Goal: Information Seeking & Learning: Learn about a topic

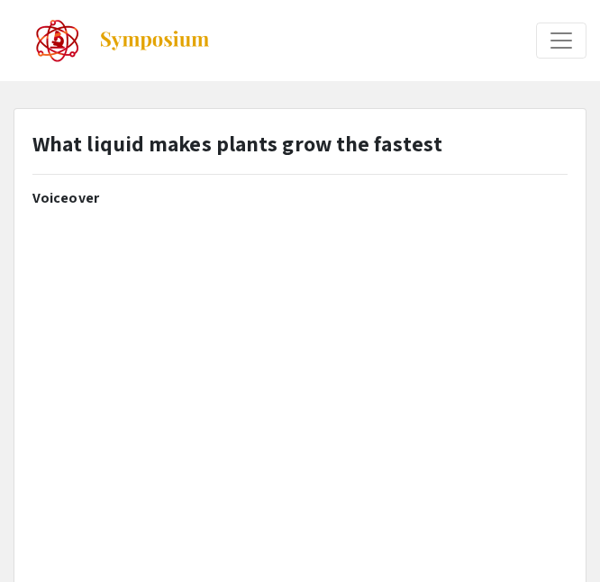
select select "custom"
type input "0"
select select "custom"
type input "1"
select select "custom"
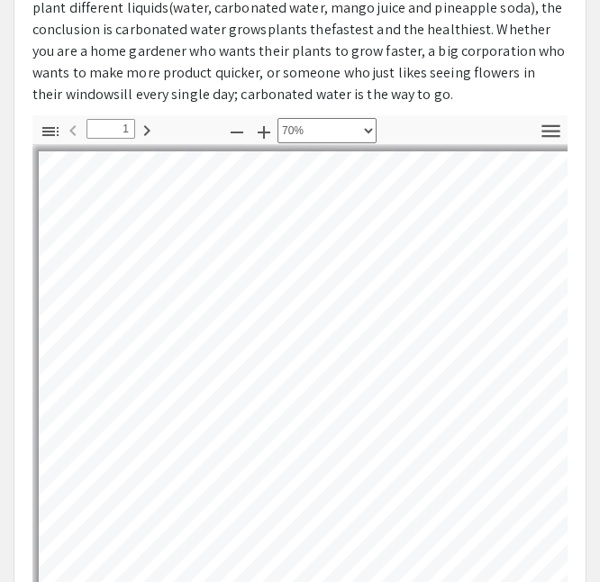
scroll to position [708, 0]
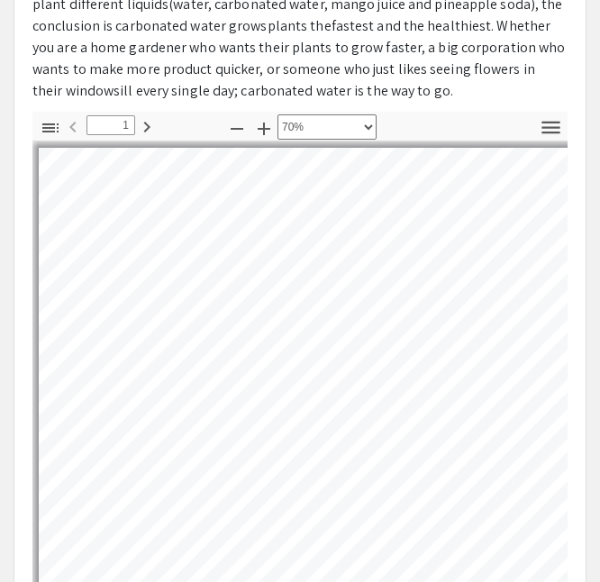
type input "2"
select select "custom"
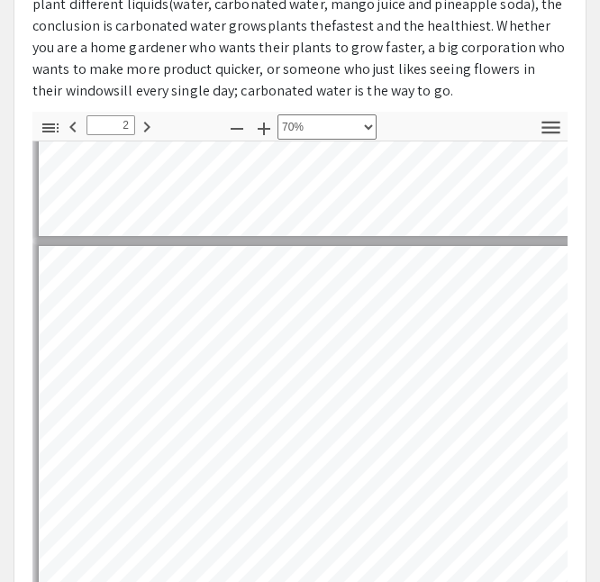
type input "3"
select select "custom"
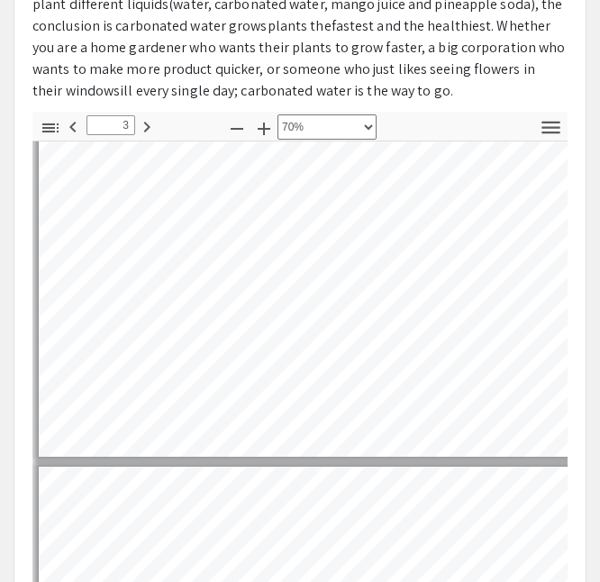
type input "4"
select select "custom"
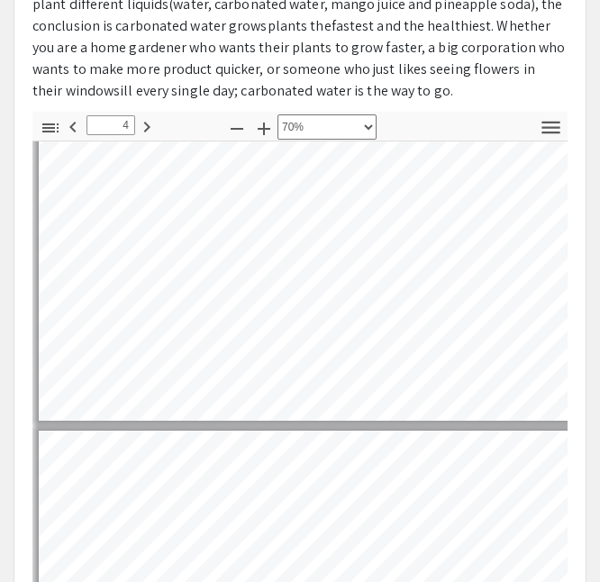
scroll to position [1471, 0]
